Goal: Task Accomplishment & Management: Manage account settings

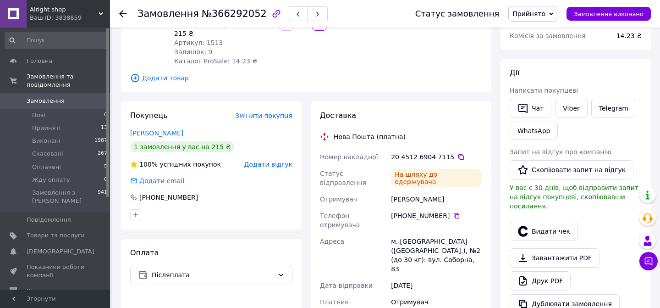
scroll to position [119, 0]
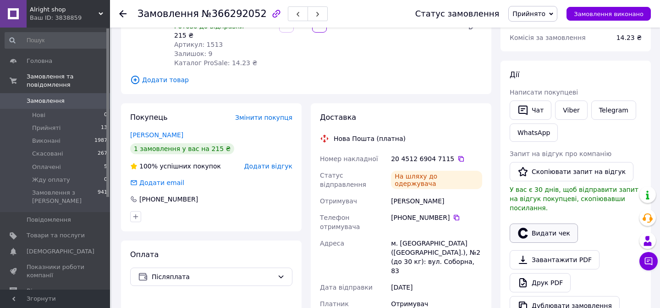
click at [532, 223] on button "Видати чек" at bounding box center [544, 232] width 68 height 19
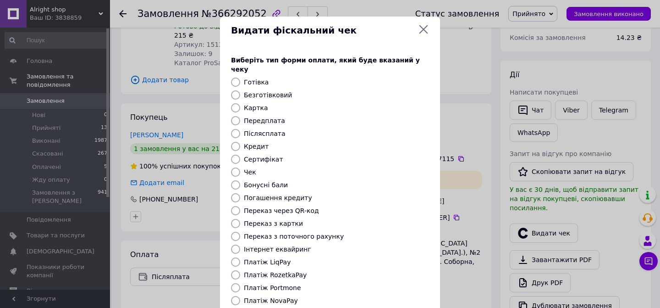
scroll to position [86, 0]
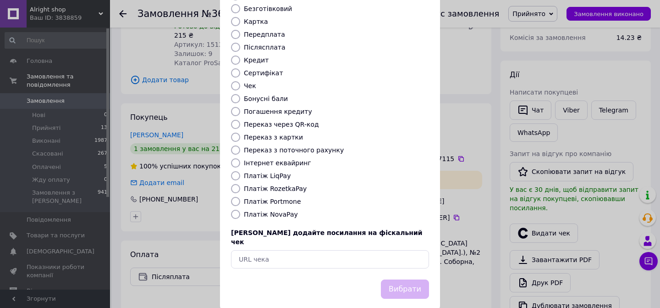
click at [284, 210] on label "Платіж NovaPay" at bounding box center [271, 213] width 54 height 7
click at [240, 210] on input "Платіж NovaPay" at bounding box center [235, 214] width 9 height 9
radio input "true"
click at [407, 279] on button "Вибрати" at bounding box center [405, 289] width 48 height 20
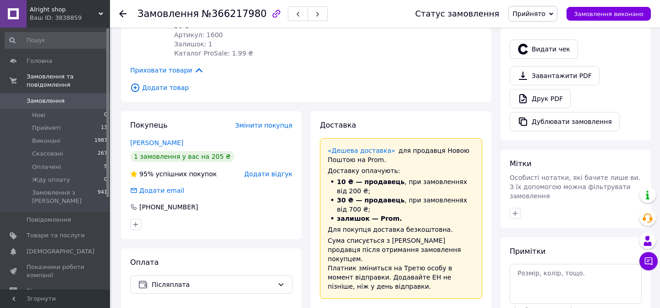
scroll to position [281, 0]
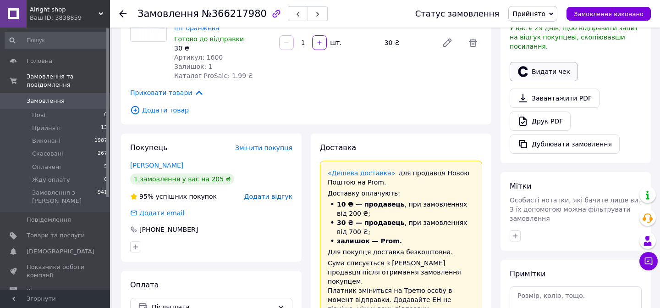
click at [559, 63] on button "Видати чек" at bounding box center [544, 71] width 68 height 19
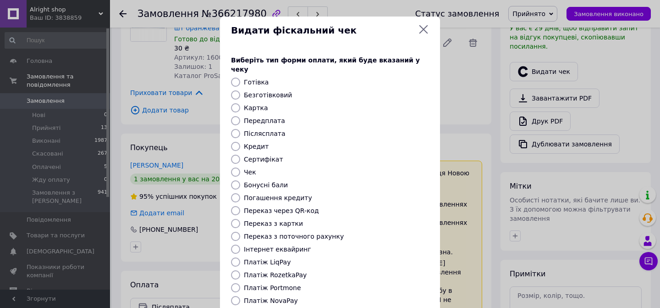
scroll to position [86, 0]
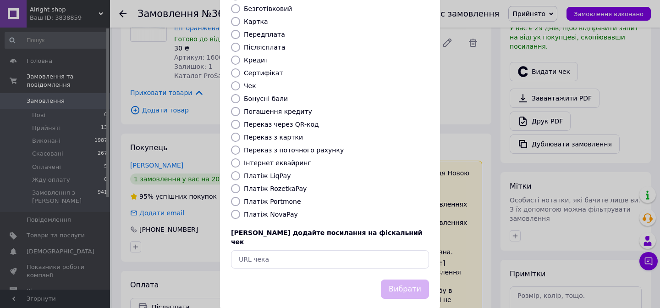
click at [287, 210] on label "Платіж NovaPay" at bounding box center [271, 213] width 54 height 7
click at [240, 210] on input "Платіж NovaPay" at bounding box center [235, 214] width 9 height 9
radio input "true"
click at [409, 279] on button "Вибрати" at bounding box center [405, 289] width 48 height 20
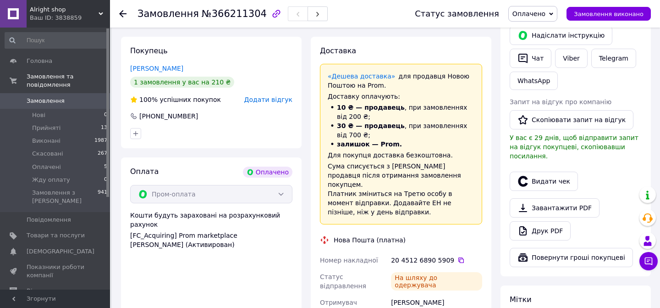
scroll to position [443, 0]
click at [553, 171] on button "Видати чек" at bounding box center [544, 180] width 68 height 19
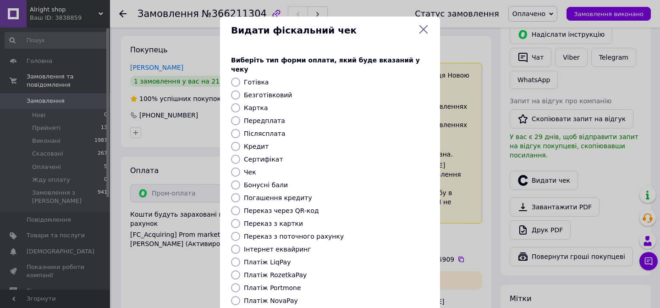
scroll to position [86, 0]
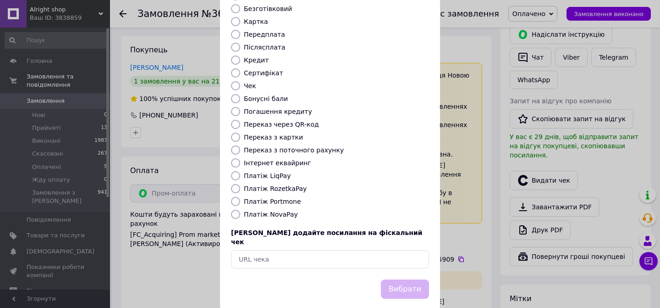
click at [286, 185] on label "Платіж RozetkaPay" at bounding box center [275, 188] width 63 height 7
click at [240, 184] on input "Платіж RozetkaPay" at bounding box center [235, 188] width 9 height 9
radio input "true"
click at [396, 279] on button "Вибрати" at bounding box center [405, 289] width 48 height 20
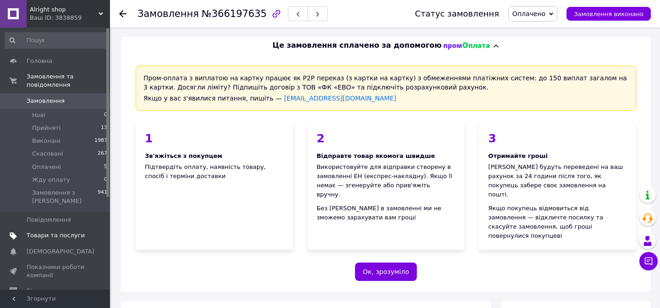
click at [66, 233] on span "Товари та послуги" at bounding box center [56, 235] width 58 height 8
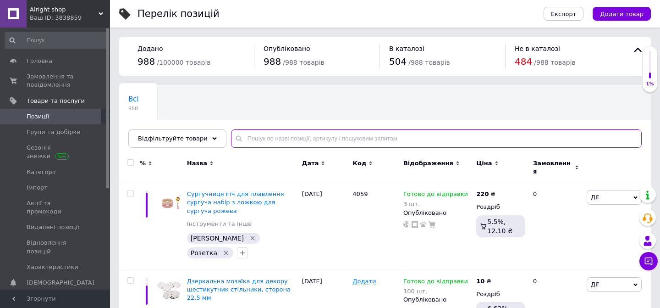
click at [358, 140] on input "text" at bounding box center [436, 138] width 411 height 18
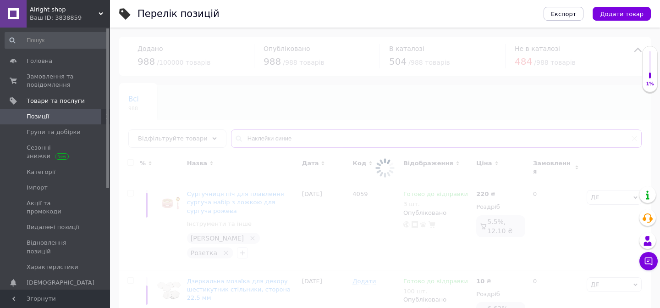
type input "Наклейки синие"
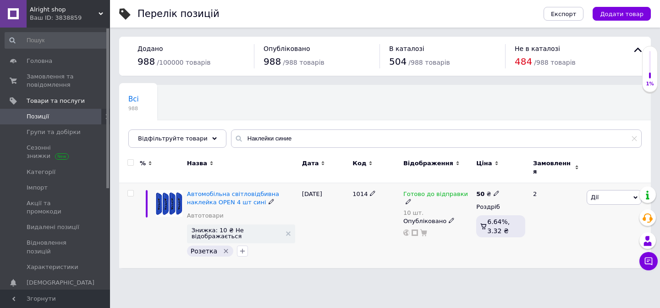
click at [411, 199] on use at bounding box center [408, 201] width 5 height 5
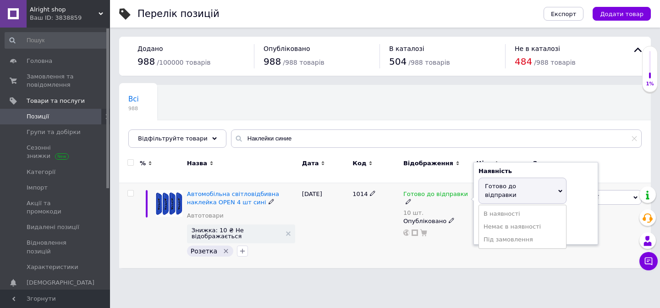
click at [577, 220] on div "Залишки 10 шт." at bounding box center [536, 224] width 115 height 29
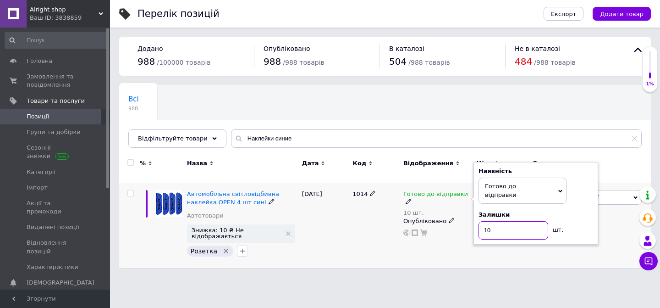
click at [536, 221] on input "10" at bounding box center [514, 230] width 70 height 18
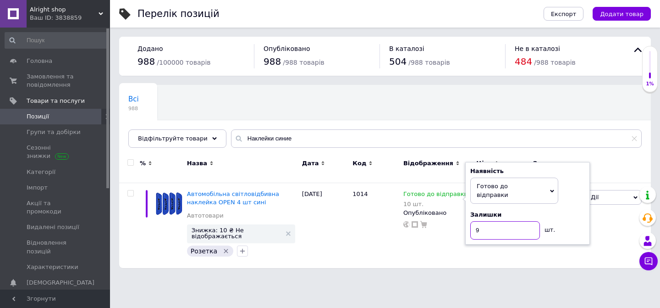
type input "9"
click at [483, 264] on div "Перелік позицій Експорт Додати товар Додано 988 / 100000 товарів Опубліковано 9…" at bounding box center [385, 138] width 550 height 277
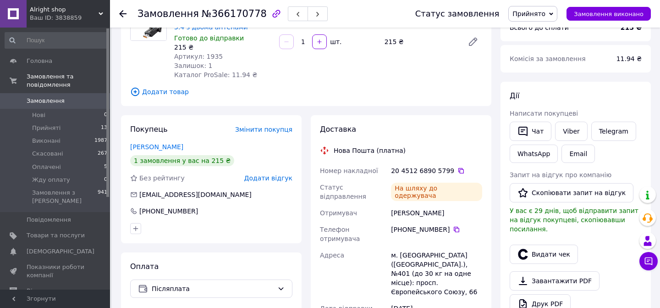
scroll to position [116, 0]
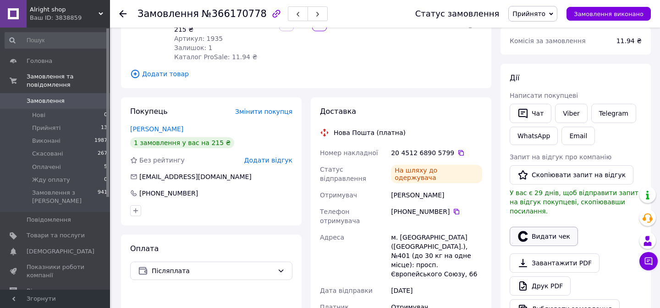
click at [542, 227] on button "Видати чек" at bounding box center [544, 236] width 68 height 19
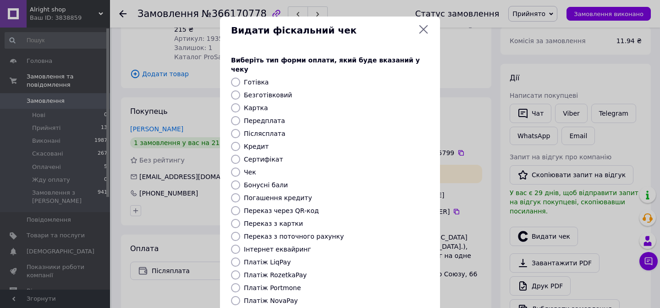
scroll to position [86, 0]
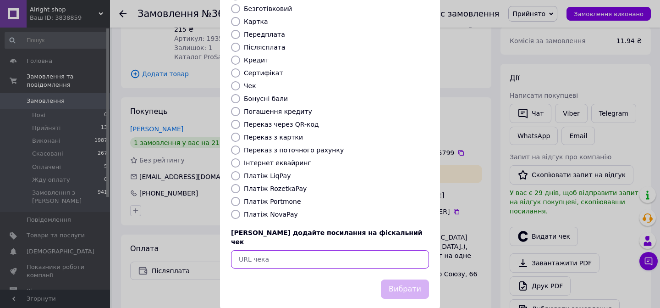
click at [369, 250] on input "text" at bounding box center [330, 259] width 198 height 18
paste input "[URL][DOMAIN_NAME]"
type input "[URL][DOMAIN_NAME]"
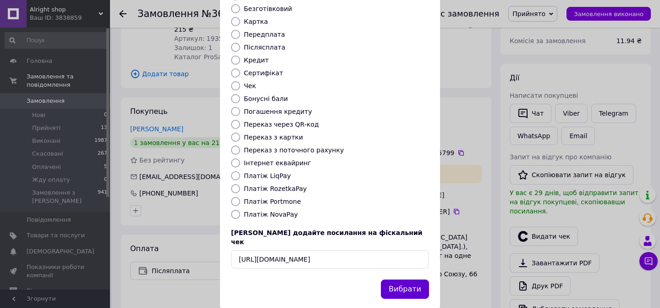
scroll to position [0, 0]
click at [412, 279] on button "Вибрати" at bounding box center [405, 289] width 48 height 20
